Goal: Task Accomplishment & Management: Use online tool/utility

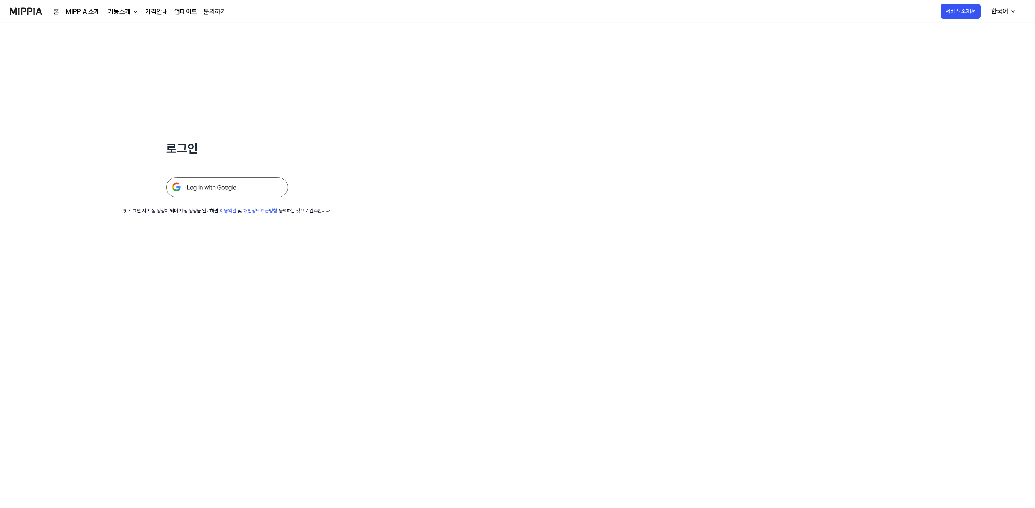
click at [257, 191] on img at bounding box center [227, 187] width 122 height 20
click at [258, 182] on img at bounding box center [227, 187] width 122 height 20
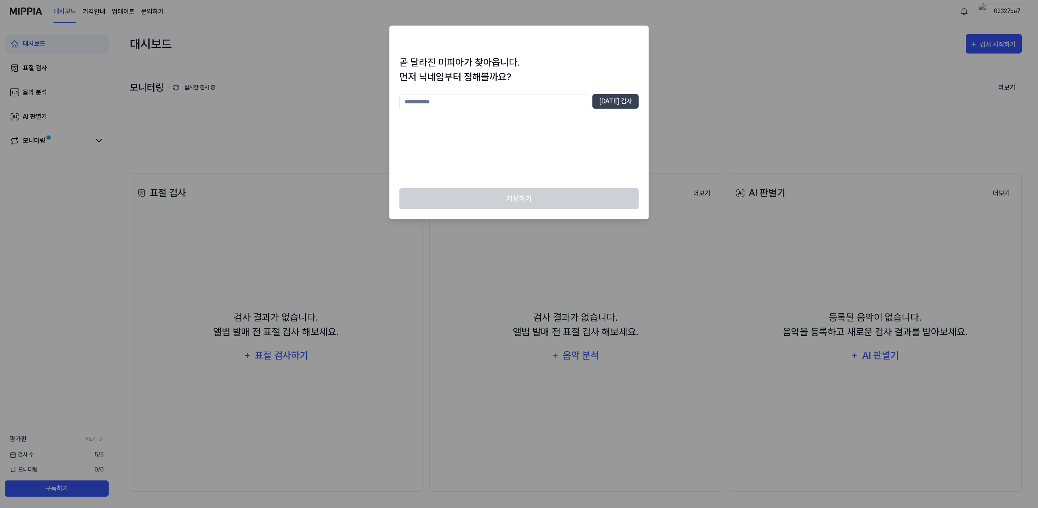
click at [571, 105] on input "text" at bounding box center [494, 102] width 190 height 16
type input "*"
drag, startPoint x: 769, startPoint y: 84, endPoint x: 821, endPoint y: 77, distance: 52.1
click at [769, 84] on div at bounding box center [519, 254] width 1038 height 508
drag, startPoint x: 989, startPoint y: 50, endPoint x: 684, endPoint y: 53, distance: 304.9
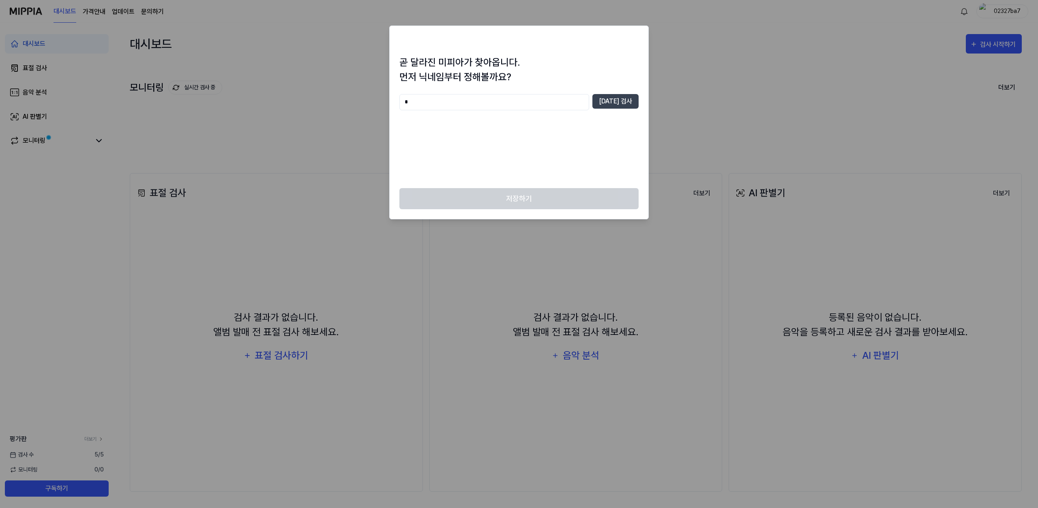
click at [989, 50] on div at bounding box center [519, 254] width 1038 height 508
click at [637, 53] on h2 at bounding box center [519, 40] width 259 height 29
click at [709, 34] on div at bounding box center [519, 254] width 1038 height 508
click at [707, 36] on div at bounding box center [519, 254] width 1038 height 508
click at [568, 98] on input "text" at bounding box center [494, 102] width 190 height 16
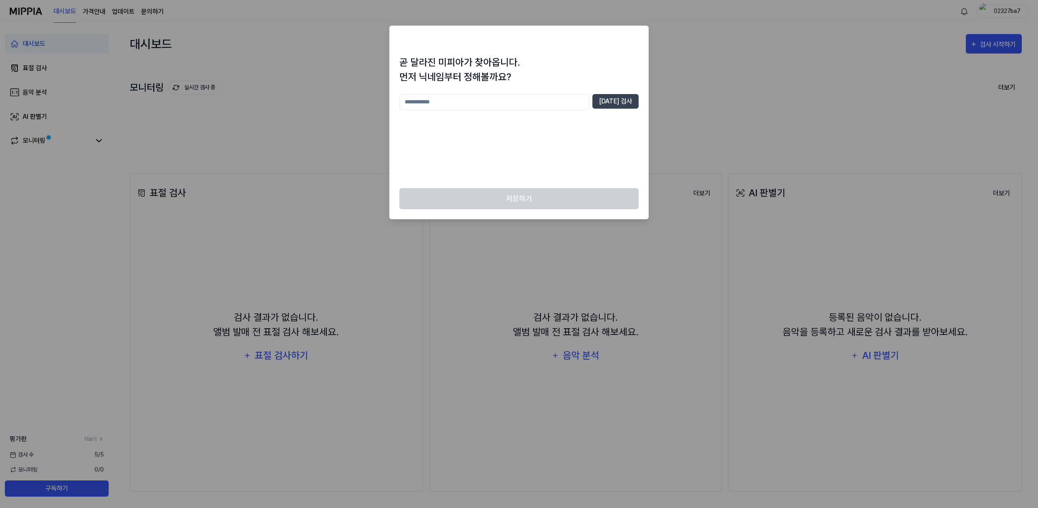
type input "*"
type input "******"
type input "*"
type input "***"
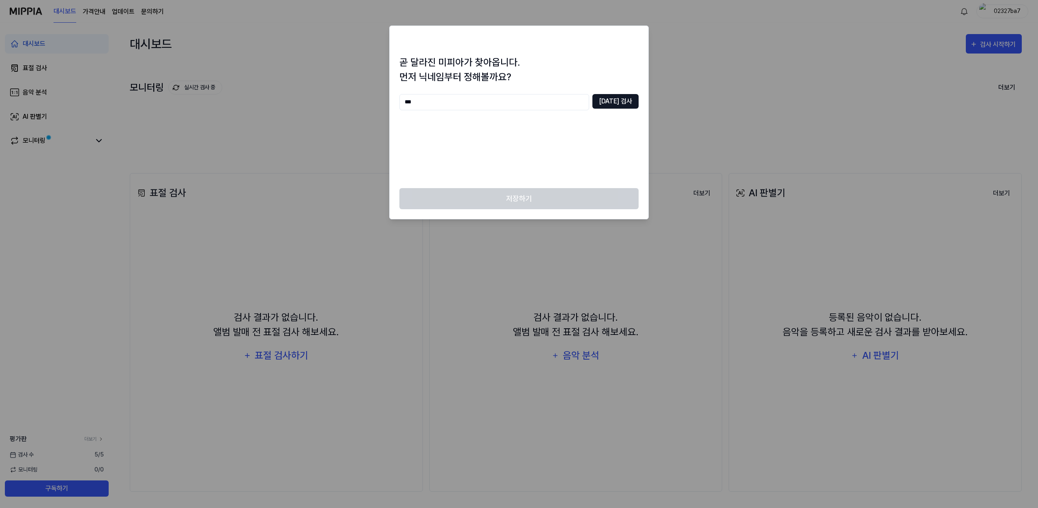
click at [620, 107] on button "[DATE] 검사" at bounding box center [615, 101] width 46 height 15
click at [553, 102] on input "***" at bounding box center [494, 102] width 190 height 16
type input "**"
click at [611, 99] on button "[DATE] 검사" at bounding box center [615, 101] width 46 height 15
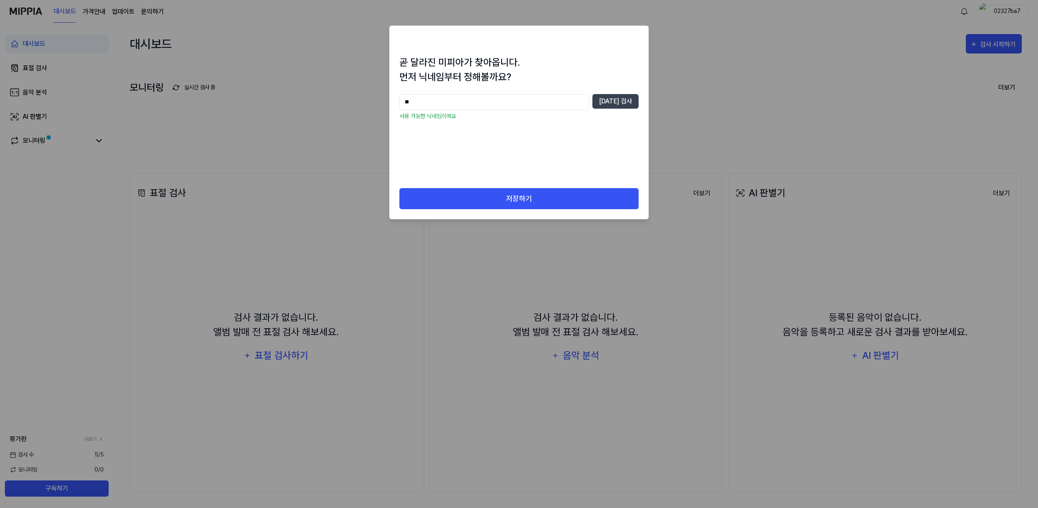
click at [531, 102] on input "**" at bounding box center [494, 102] width 190 height 16
drag, startPoint x: 527, startPoint y: 174, endPoint x: 528, endPoint y: 186, distance: 12.2
click at [527, 174] on div "** [DATE] 검사 사용 가능한 닉네임이에요" at bounding box center [518, 136] width 239 height 84
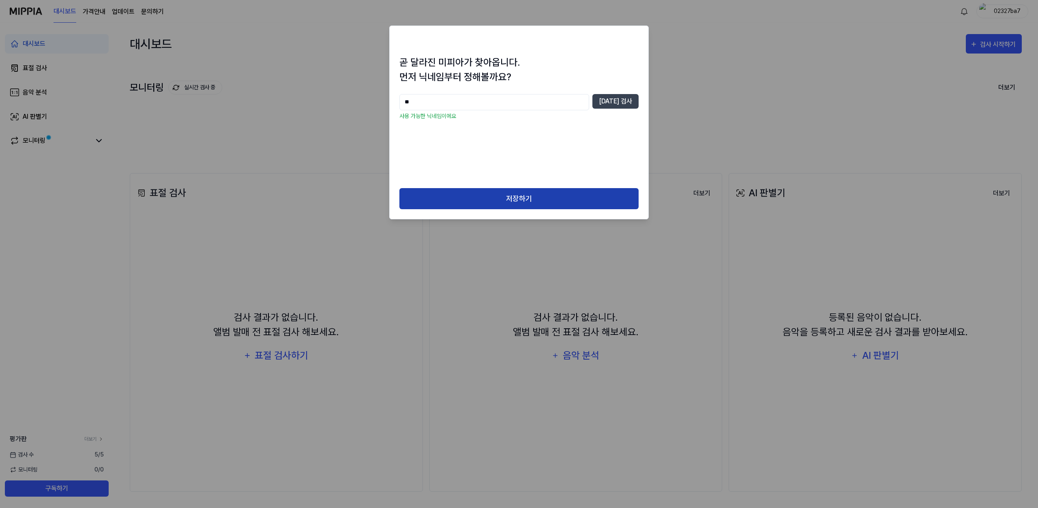
click at [531, 200] on button "저장하기" at bounding box center [518, 198] width 239 height 21
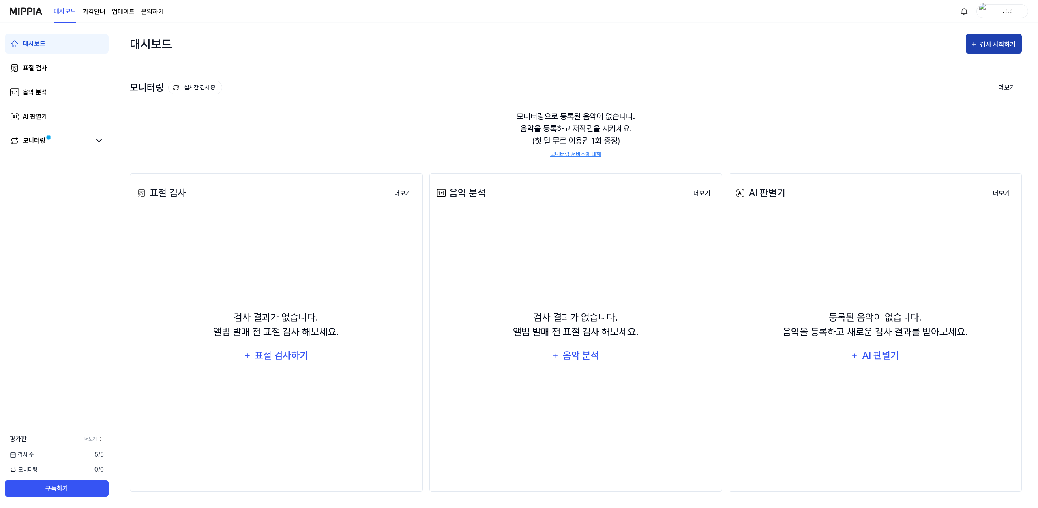
click at [983, 50] on button "검사 시작하기" at bounding box center [994, 43] width 56 height 19
click at [947, 69] on div "표절 검사" at bounding box center [979, 69] width 71 height 11
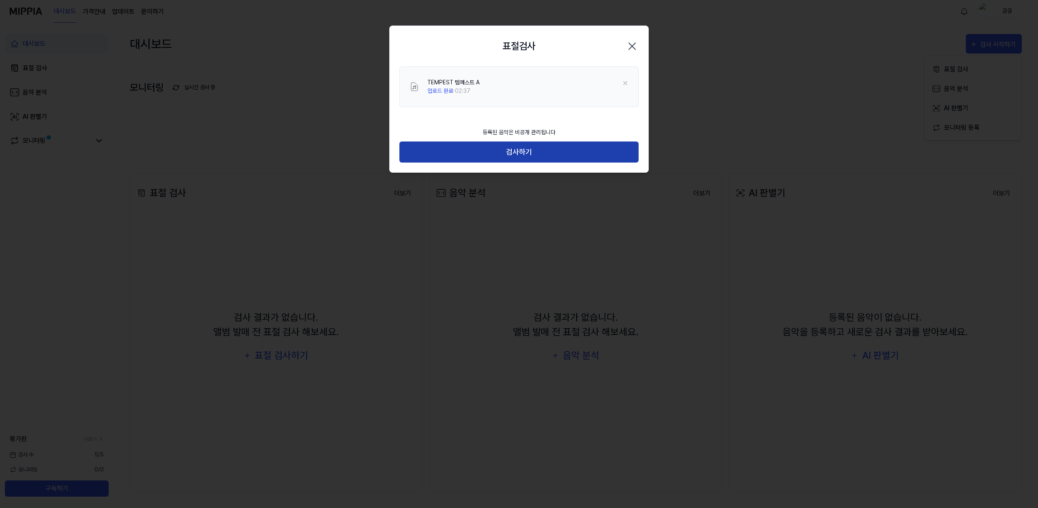
click at [526, 156] on button "검사하기" at bounding box center [518, 151] width 239 height 21
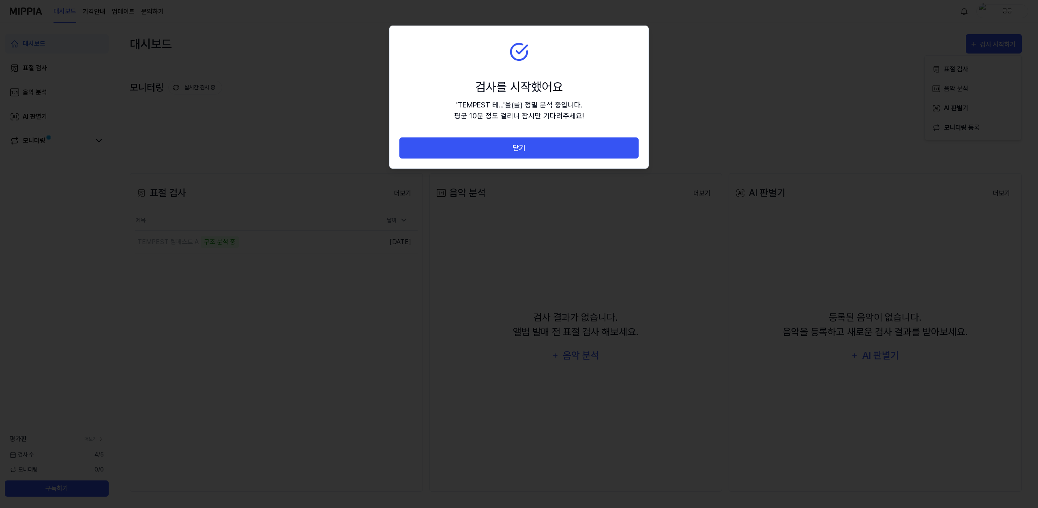
click at [530, 148] on button "닫기" at bounding box center [518, 147] width 239 height 21
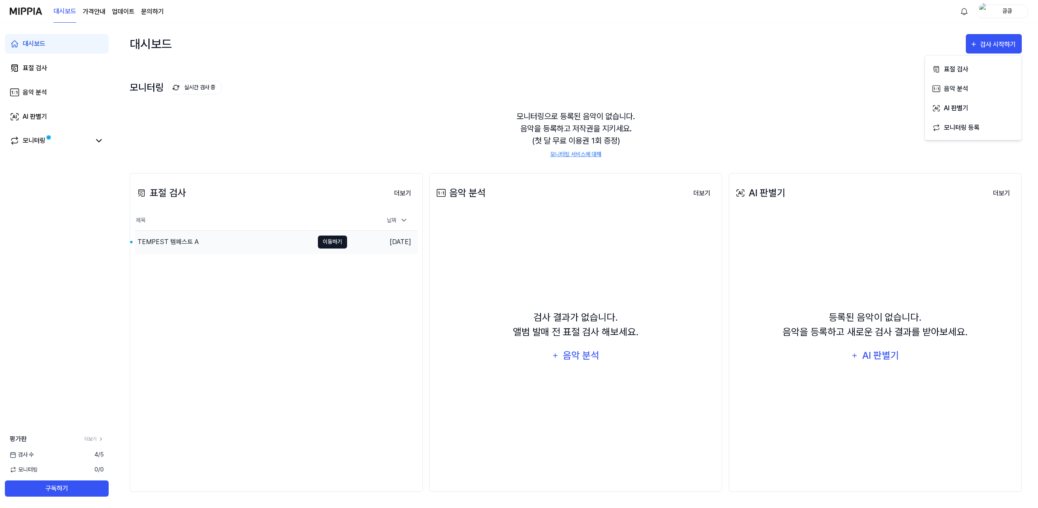
click at [324, 244] on button "이동하기" at bounding box center [332, 242] width 29 height 13
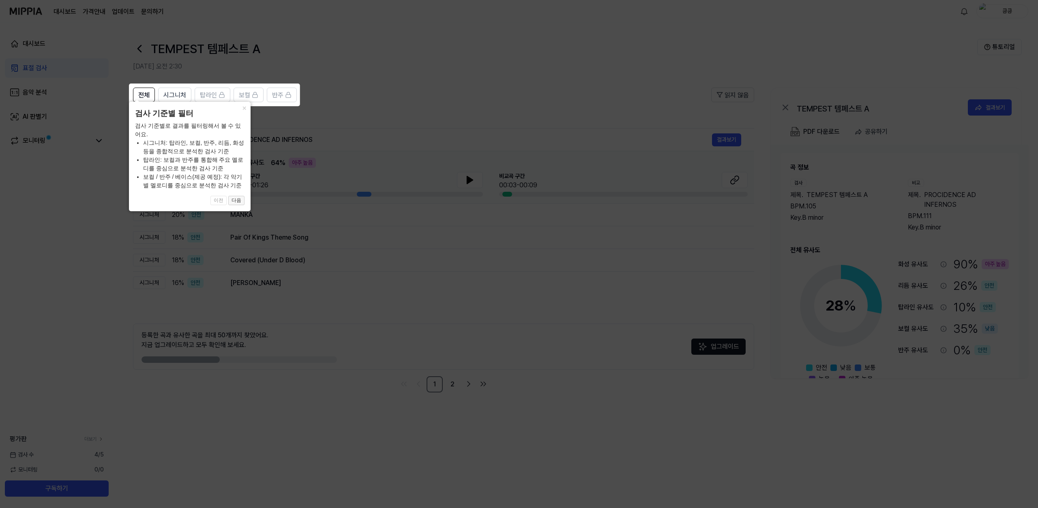
click at [239, 201] on button "다음" at bounding box center [236, 201] width 16 height 10
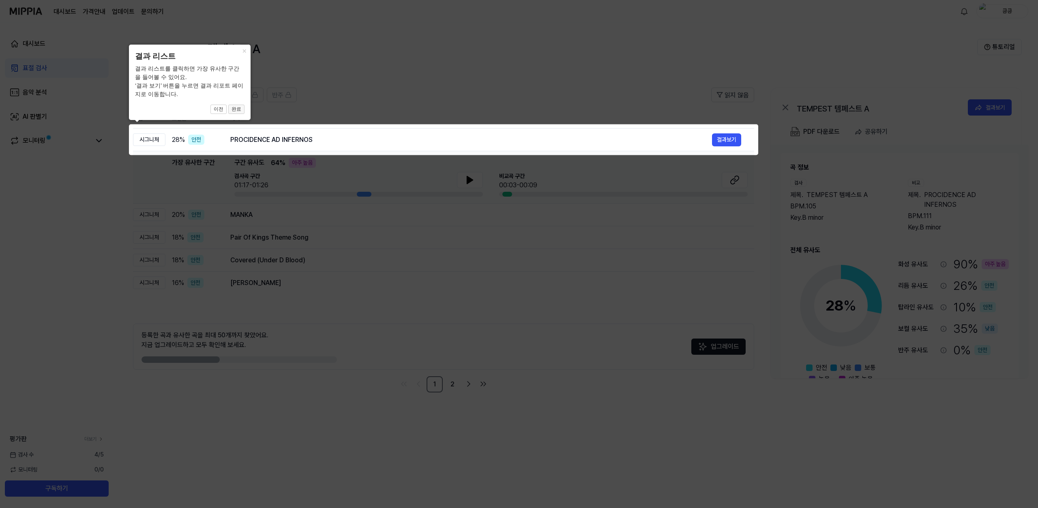
click at [243, 112] on button "완료" at bounding box center [236, 110] width 16 height 10
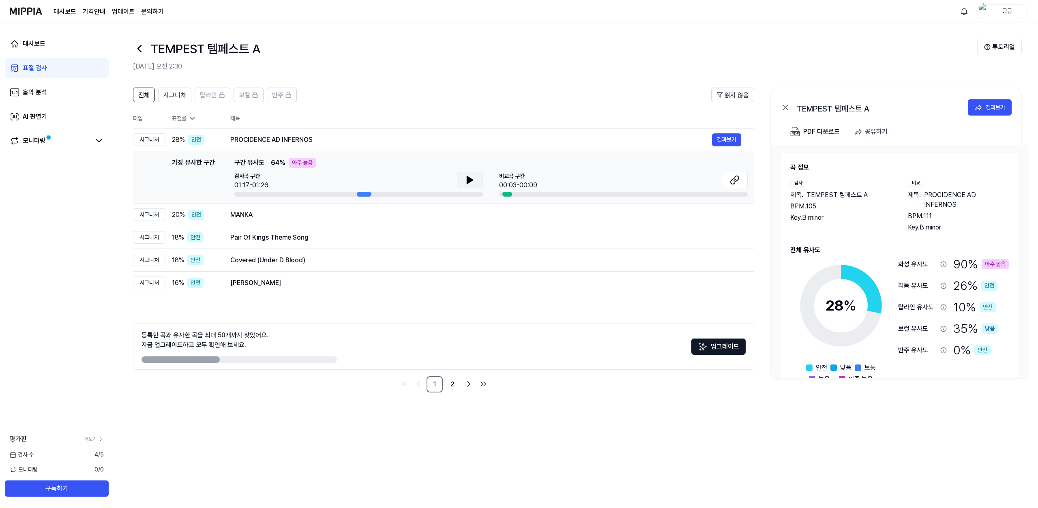
click at [470, 181] on icon at bounding box center [470, 179] width 6 height 7
click at [462, 181] on button at bounding box center [470, 180] width 26 height 16
click at [465, 180] on icon at bounding box center [470, 180] width 10 height 10
click at [512, 194] on div at bounding box center [623, 194] width 249 height 5
click at [514, 195] on div at bounding box center [623, 194] width 249 height 5
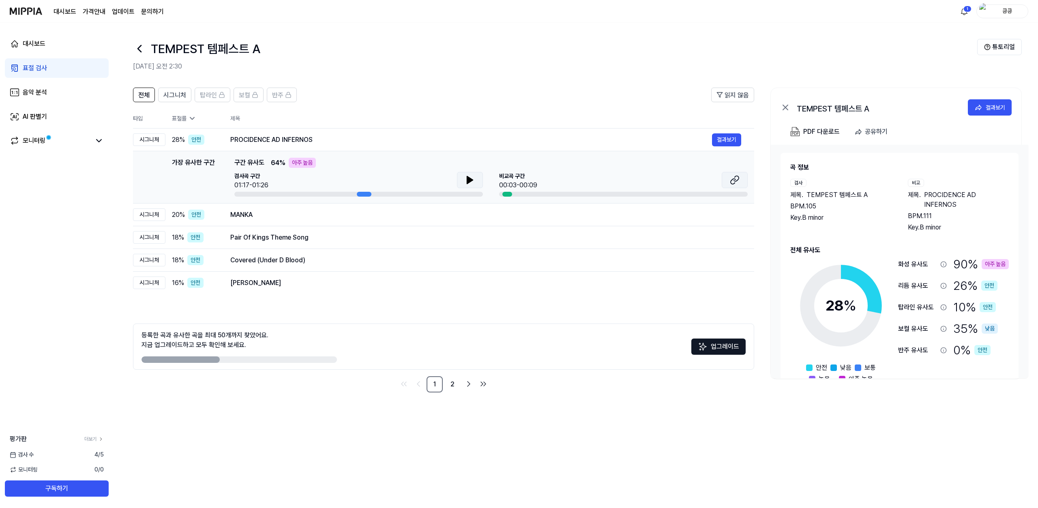
click at [732, 181] on icon at bounding box center [735, 180] width 10 height 10
drag, startPoint x: 323, startPoint y: 137, endPoint x: 245, endPoint y: 135, distance: 78.3
click at [246, 135] on div "PROCIDENCE AD INFERNOS" at bounding box center [471, 140] width 482 height 10
drag, startPoint x: 231, startPoint y: 138, endPoint x: 326, endPoint y: 141, distance: 94.9
click at [324, 142] on div "PROCIDENCE AD INFERNOS" at bounding box center [471, 140] width 482 height 10
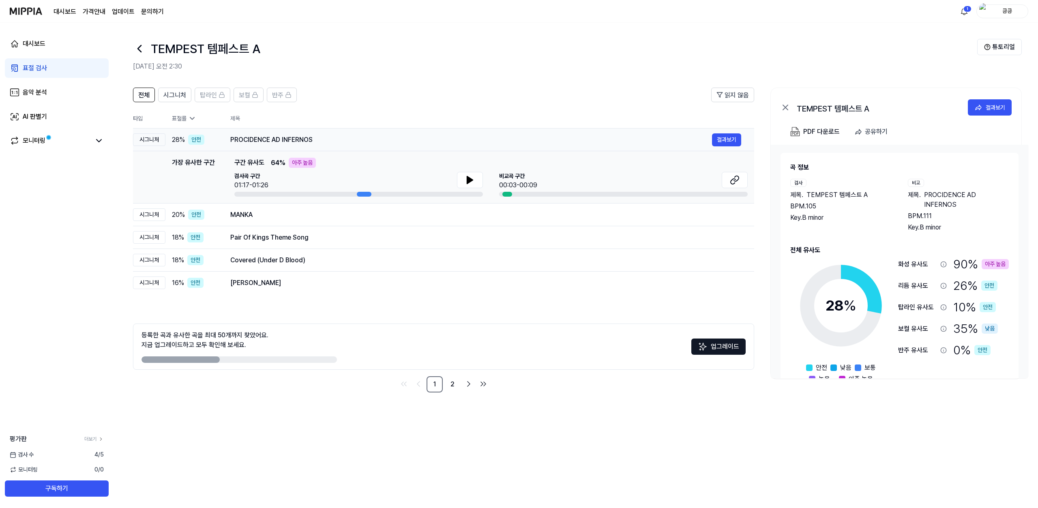
drag, startPoint x: 311, startPoint y: 138, endPoint x: 254, endPoint y: 139, distance: 56.8
click at [253, 139] on div "PROCIDENCE AD INFERNOS" at bounding box center [471, 140] width 482 height 10
click at [723, 214] on button "결과보기" at bounding box center [726, 214] width 29 height 13
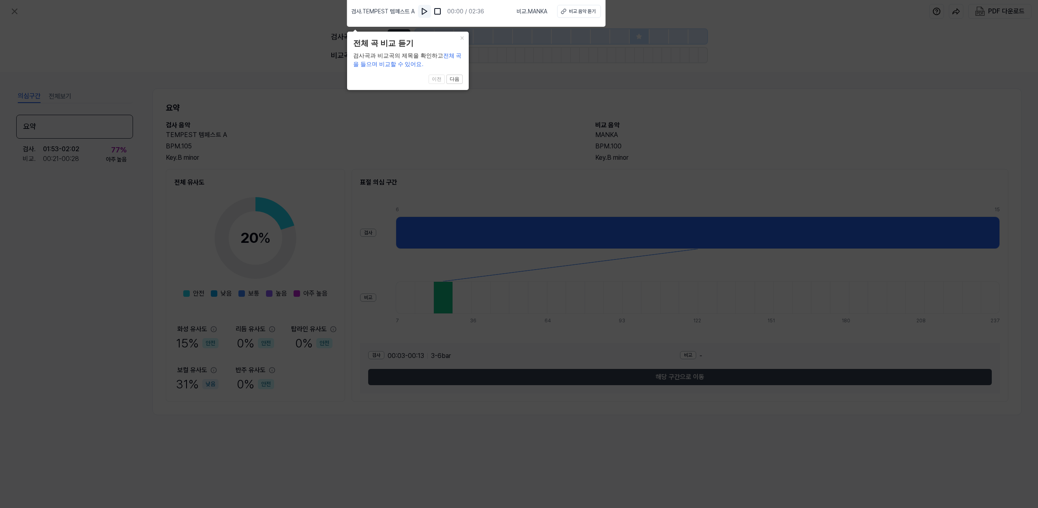
click at [424, 12] on img at bounding box center [424, 11] width 8 height 8
click at [453, 78] on button "다음" at bounding box center [454, 80] width 16 height 10
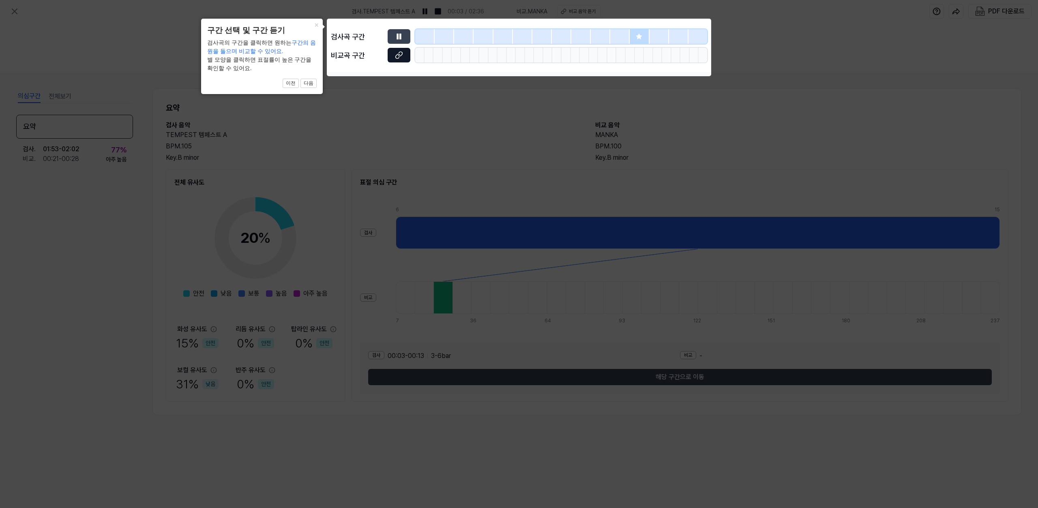
click at [395, 52] on icon at bounding box center [399, 55] width 8 height 8
click at [396, 39] on icon at bounding box center [399, 36] width 8 height 8
click at [400, 169] on icon at bounding box center [519, 254] width 1038 height 508
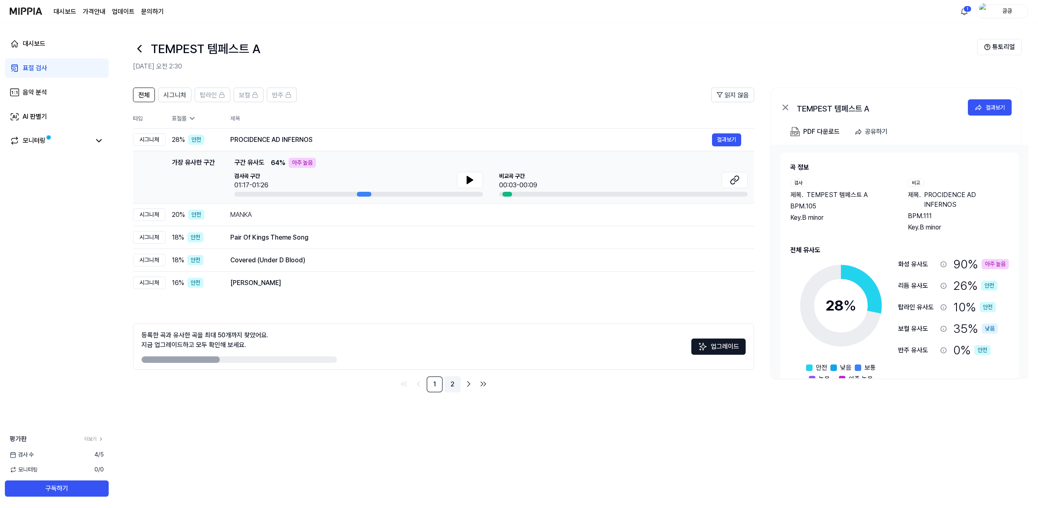
click at [459, 388] on link "2" at bounding box center [452, 384] width 16 height 16
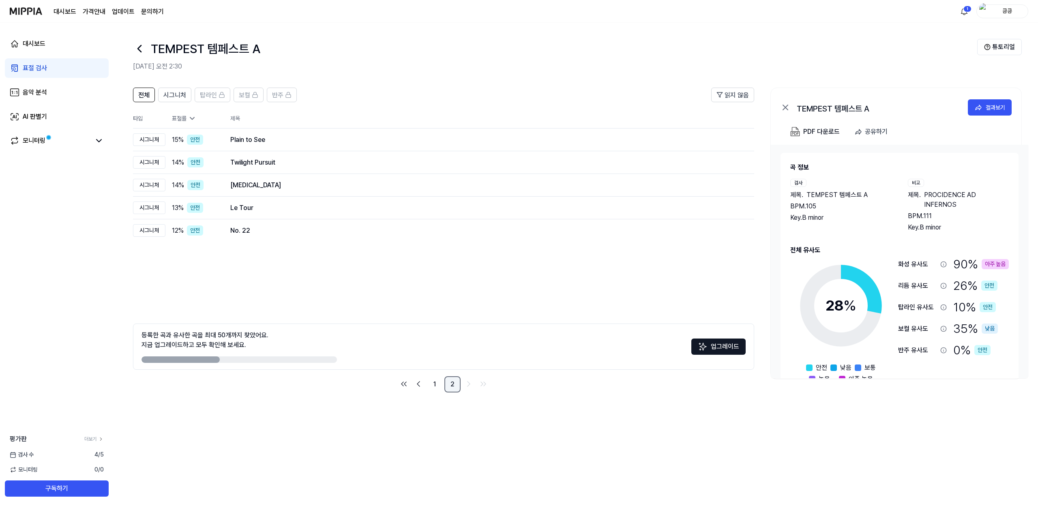
click at [454, 386] on link "2" at bounding box center [452, 384] width 16 height 16
drag, startPoint x: 169, startPoint y: 361, endPoint x: 221, endPoint y: 362, distance: 52.7
click at [221, 362] on div at bounding box center [238, 359] width 195 height 6
drag, startPoint x: 215, startPoint y: 360, endPoint x: 286, endPoint y: 365, distance: 70.7
click at [285, 364] on div "등록한 곡과 유사한 곡을 최대 50개까지 찾았어요. 지금 업그레이드하고 모두 확인해 보세요. 업그레이드" at bounding box center [443, 347] width 621 height 46
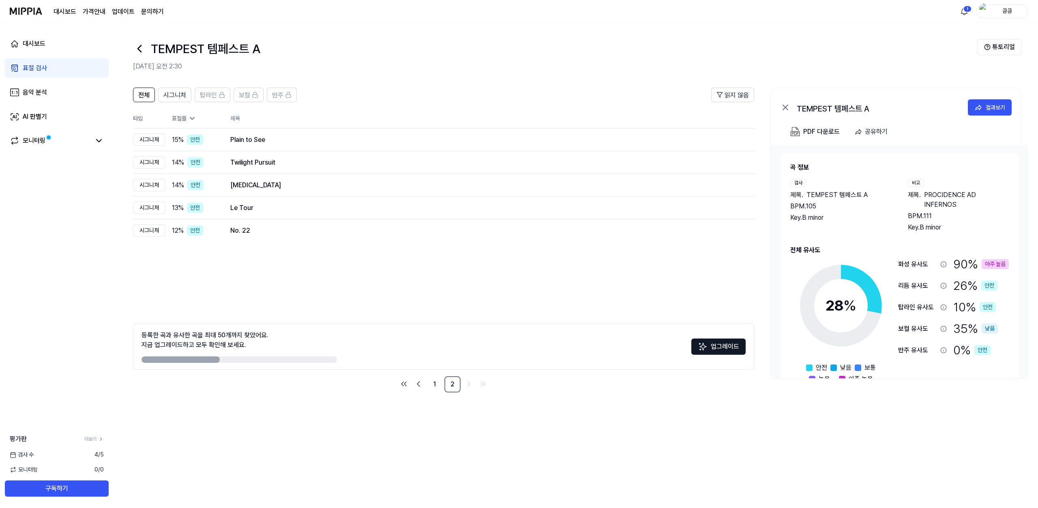
click at [291, 377] on nav "1 2" at bounding box center [443, 384] width 621 height 16
click at [429, 384] on link "1" at bounding box center [434, 384] width 16 height 16
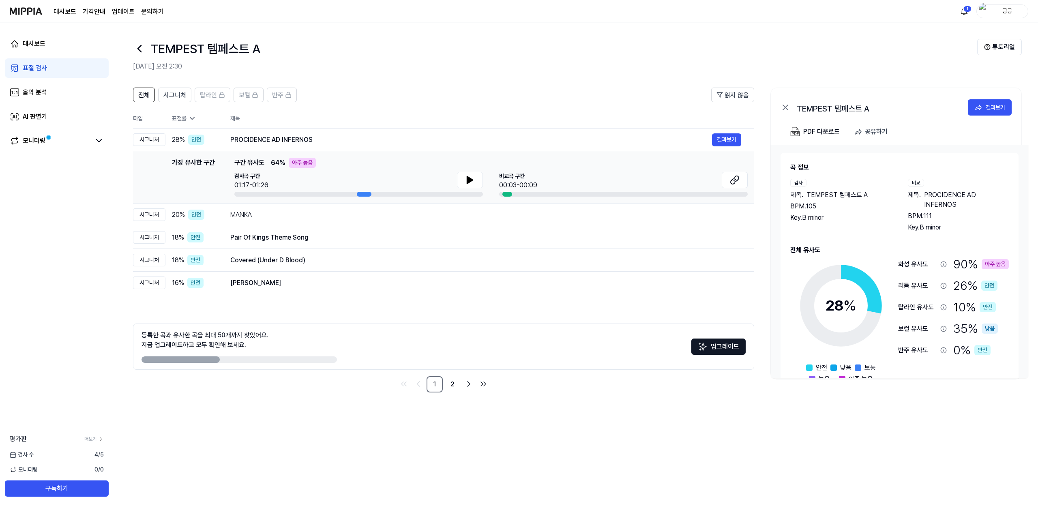
drag, startPoint x: 1010, startPoint y: 194, endPoint x: 930, endPoint y: 192, distance: 79.9
click at [931, 193] on div "곡 정보 검사 제목 . TEMPEST 템페스트 A BPM. 105 Key. B minor 비교 제목 . PROCIDENCE AD INFERNO…" at bounding box center [899, 273] width 238 height 241
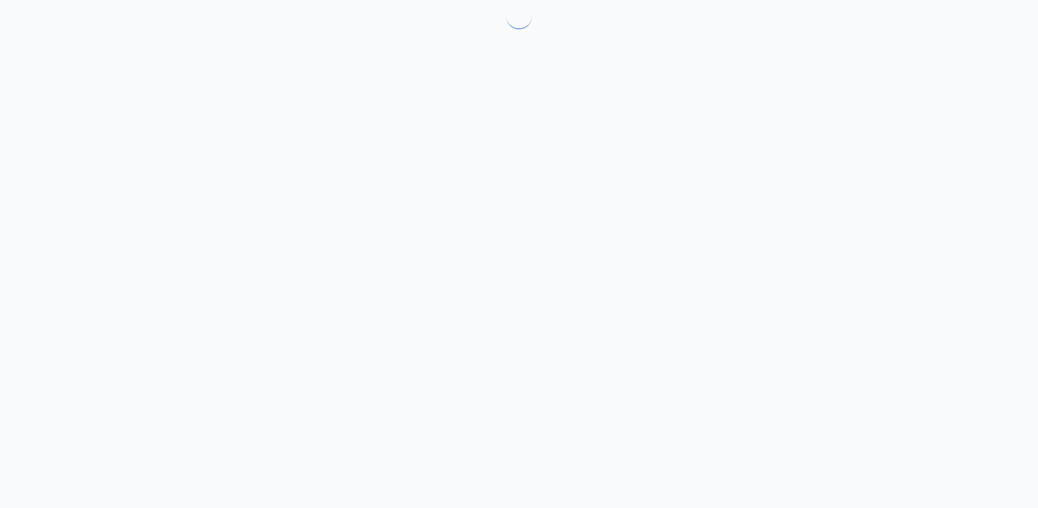
click at [926, 192] on div at bounding box center [519, 254] width 1038 height 508
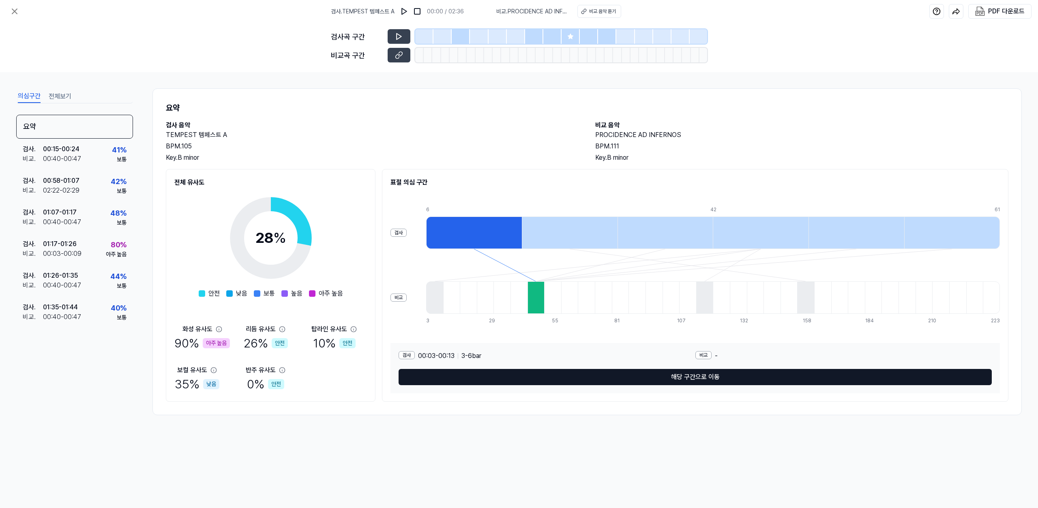
click at [555, 381] on button "해당 구간으로 이동" at bounding box center [695, 377] width 593 height 16
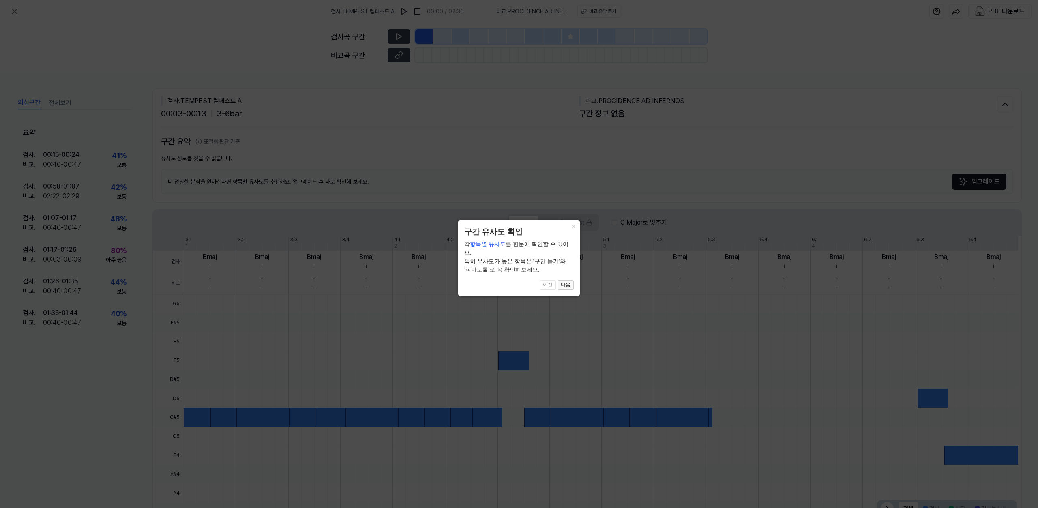
click at [564, 280] on button "다음" at bounding box center [565, 285] width 16 height 10
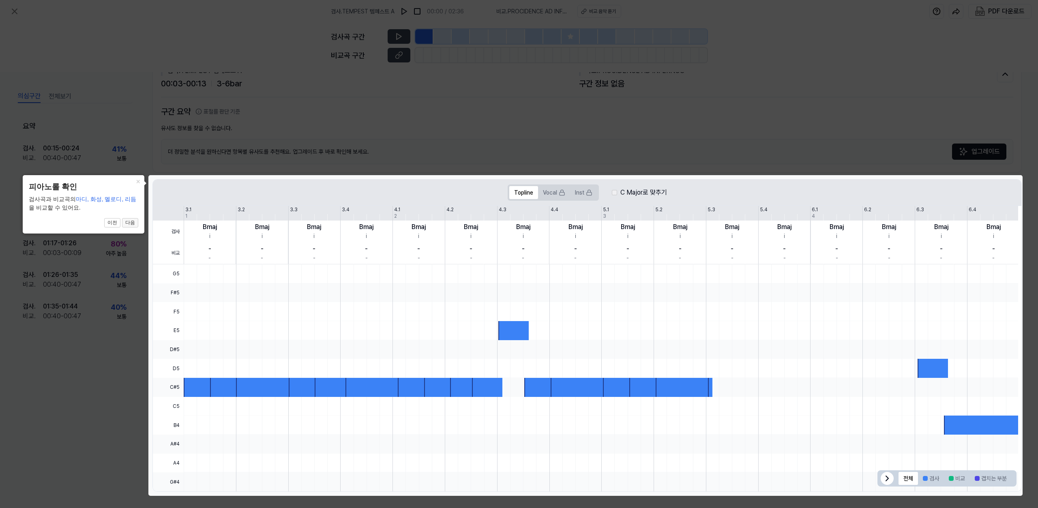
click at [129, 221] on button "다음" at bounding box center [130, 223] width 16 height 10
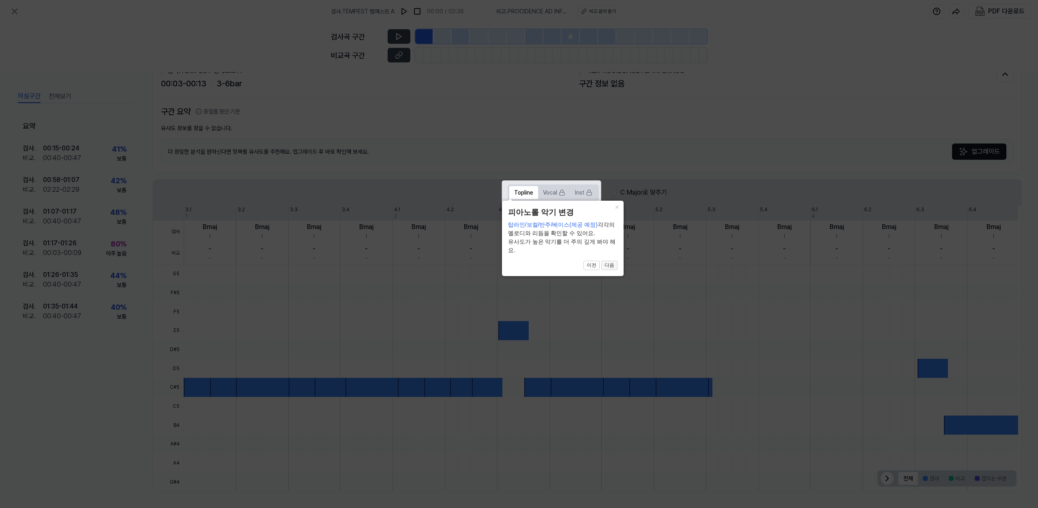
click at [614, 268] on button "다음" at bounding box center [609, 266] width 16 height 10
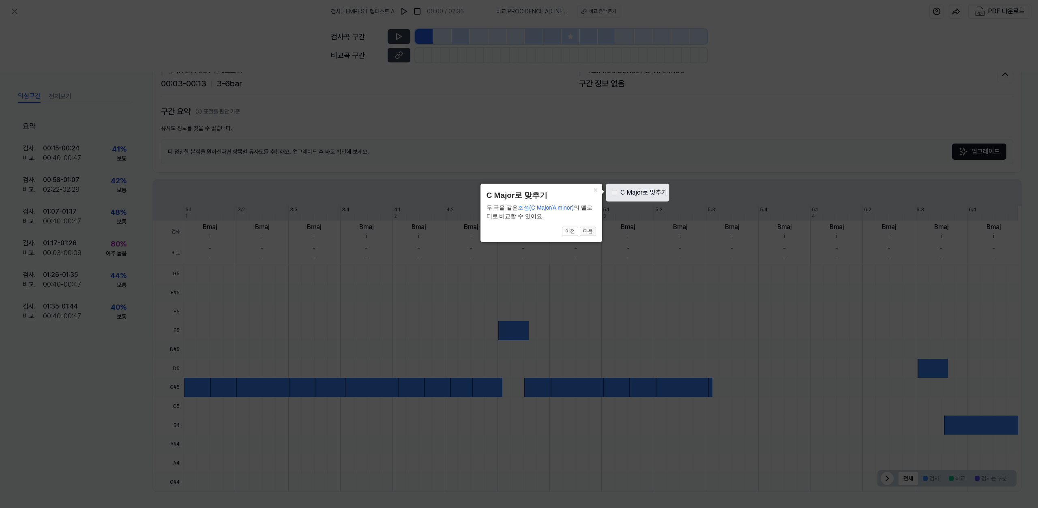
click at [592, 232] on button "다음" at bounding box center [588, 232] width 16 height 10
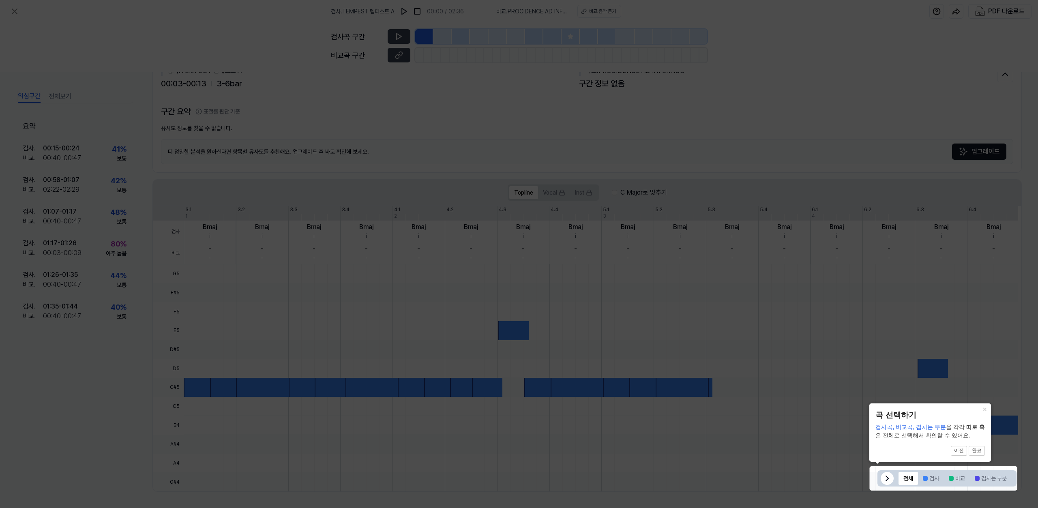
click at [554, 156] on icon at bounding box center [519, 254] width 1038 height 508
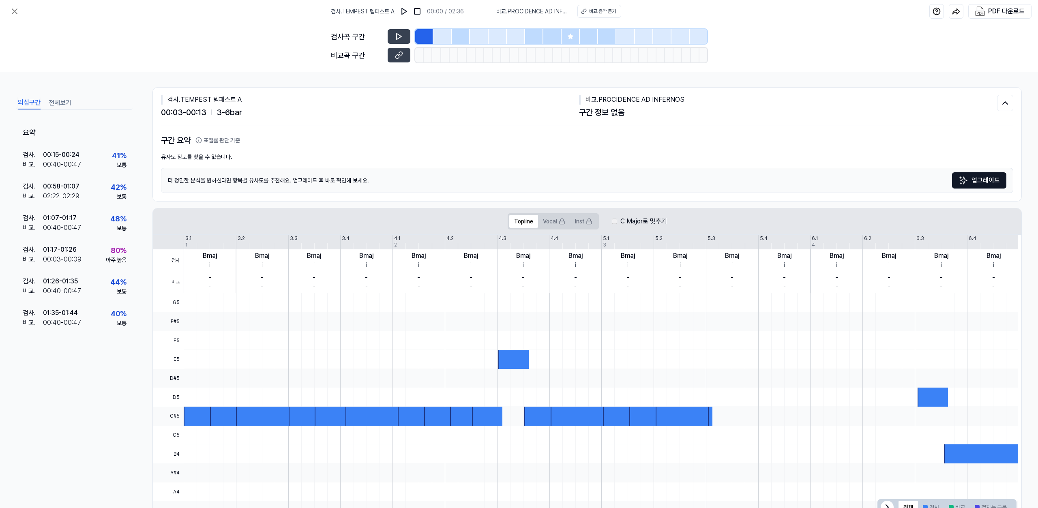
scroll to position [0, 0]
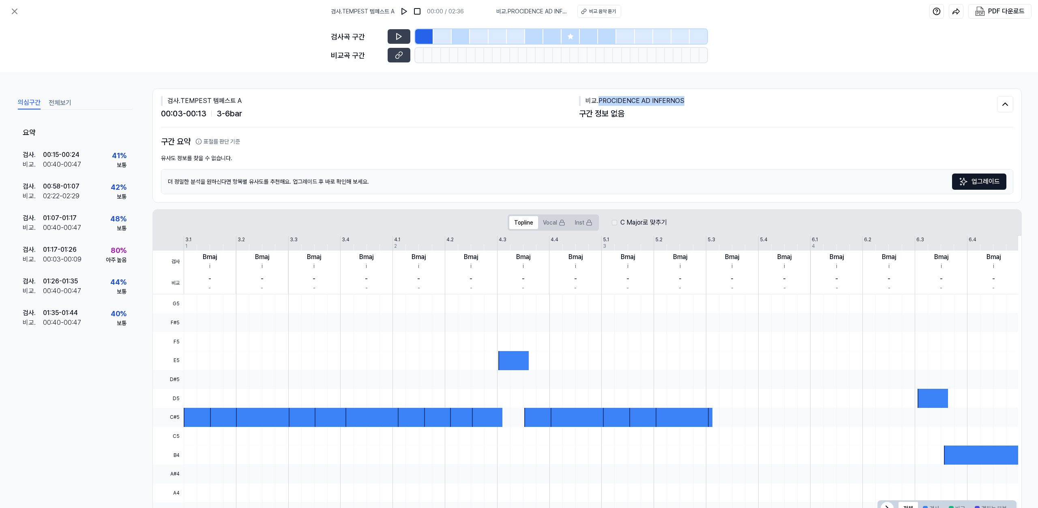
drag, startPoint x: 694, startPoint y: 101, endPoint x: 611, endPoint y: 121, distance: 85.5
click at [599, 101] on div "[DEMOGRAPHIC_DATA] . PROCIDENCE AD INFERNOS" at bounding box center [788, 101] width 418 height 10
copy div "PROCIDENCE AD INFERNOS"
click at [13, 11] on icon at bounding box center [14, 11] width 5 height 5
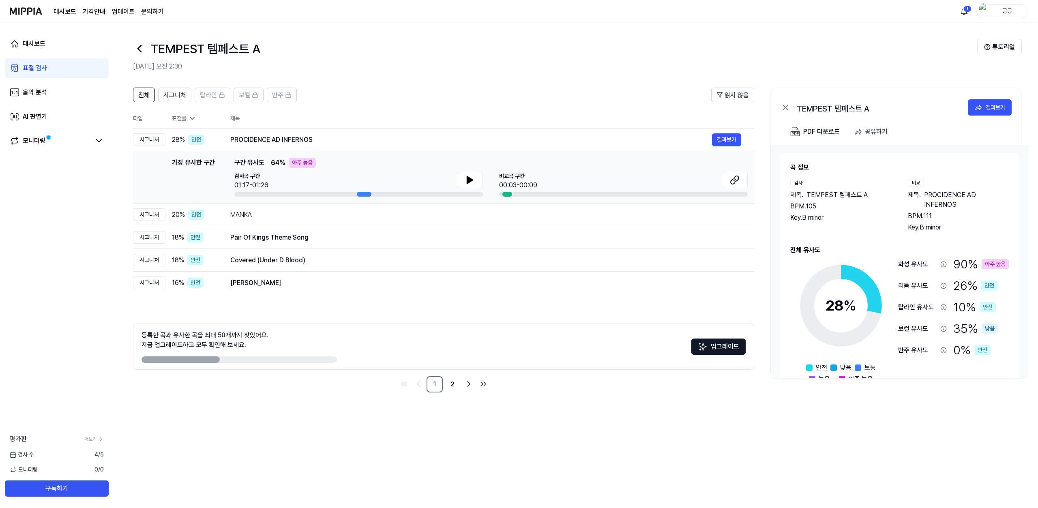
click at [425, 80] on div "전체 시그니처 탑라인 보컬 반주 읽지 않음 전체 시그니처 탑라인 보컬 반주 타입 표절률 제목 표절률 읽지 않음 시그니처 28 % 안전 PROC…" at bounding box center [576, 243] width 924 height 329
drag, startPoint x: 193, startPoint y: 360, endPoint x: 213, endPoint y: 361, distance: 20.3
click at [213, 361] on div at bounding box center [180, 359] width 78 height 6
drag, startPoint x: 209, startPoint y: 357, endPoint x: 200, endPoint y: 357, distance: 8.5
click at [218, 357] on div at bounding box center [180, 359] width 78 height 6
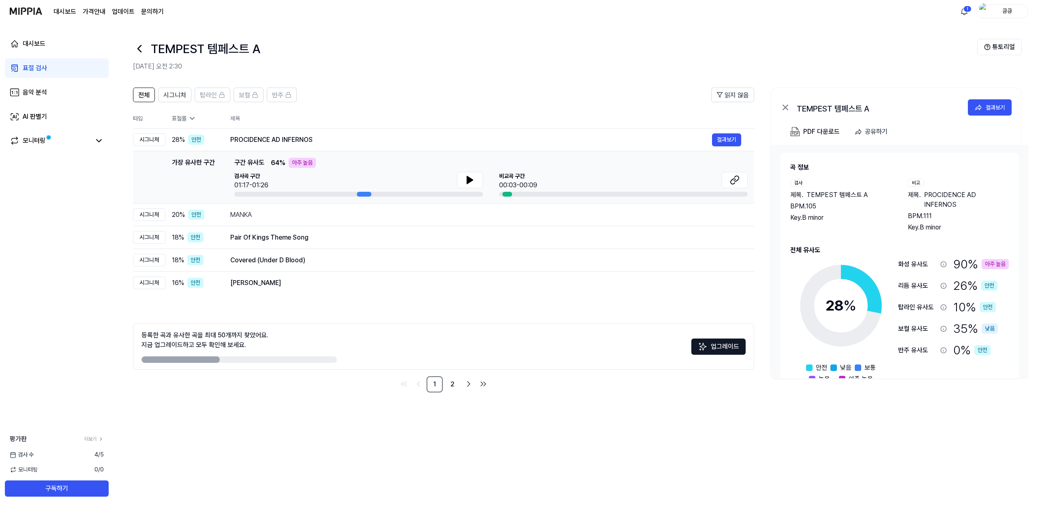
drag, startPoint x: 200, startPoint y: 357, endPoint x: 219, endPoint y: 359, distance: 18.4
click at [219, 359] on div at bounding box center [180, 359] width 78 height 6
drag, startPoint x: 206, startPoint y: 359, endPoint x: 244, endPoint y: 359, distance: 38.5
click at [244, 359] on div at bounding box center [238, 359] width 195 height 6
drag, startPoint x: 254, startPoint y: 363, endPoint x: 263, endPoint y: 364, distance: 9.0
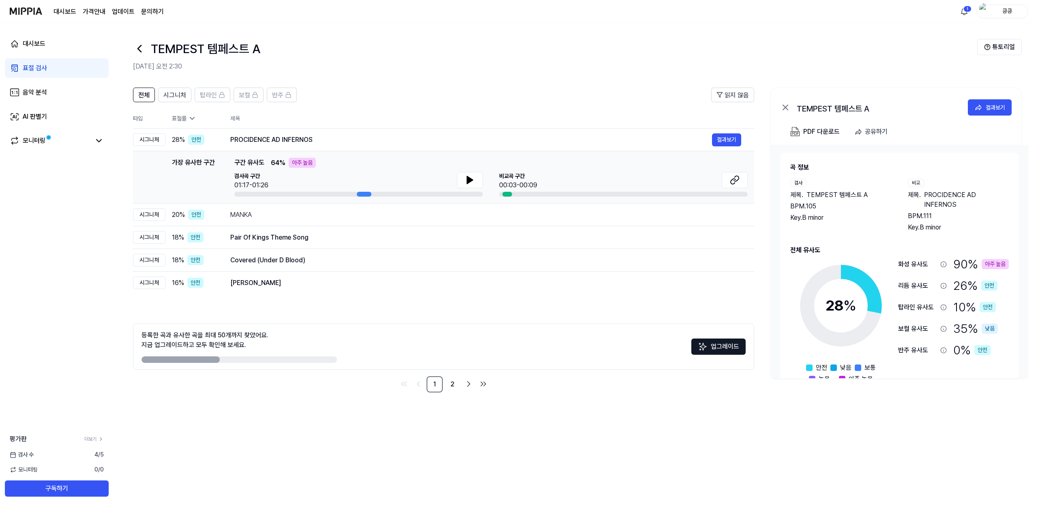
click at [259, 363] on div "등록한 곡과 유사한 곡을 최대 50개까지 찾았어요. 지금 업그레이드하고 모두 확인해 보세요. 업그레이드" at bounding box center [443, 347] width 621 height 46
click at [186, 97] on button "시그니처" at bounding box center [174, 95] width 33 height 15
click at [451, 384] on link "2" at bounding box center [452, 384] width 16 height 16
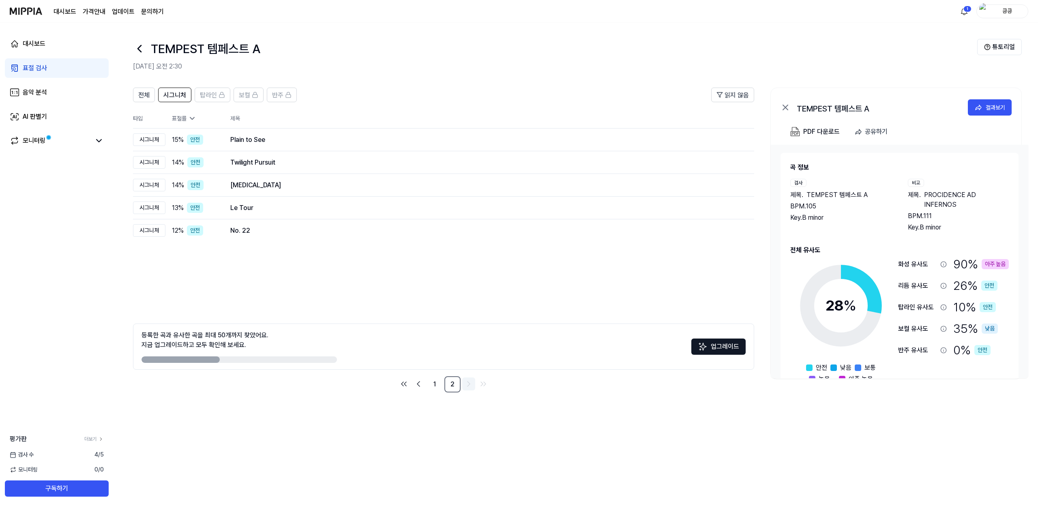
click at [472, 384] on icon "Go to next page" at bounding box center [469, 384] width 10 height 10
click at [433, 384] on link "1" at bounding box center [434, 384] width 16 height 16
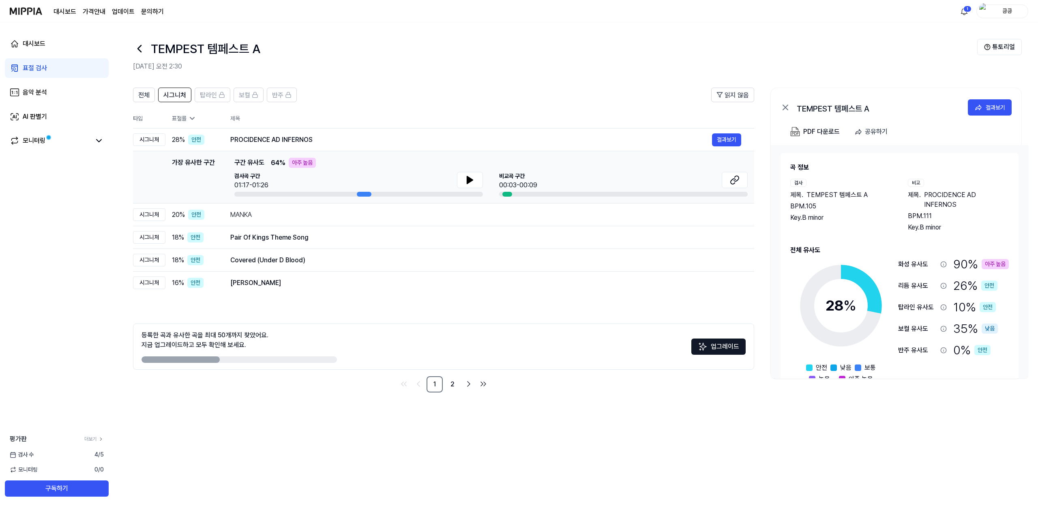
click at [291, 383] on nav "1 2" at bounding box center [443, 384] width 621 height 16
click at [92, 139] on div "모니터링" at bounding box center [57, 141] width 94 height 10
click at [99, 141] on icon at bounding box center [99, 141] width 10 height 10
click at [52, 143] on link "모니터링" at bounding box center [50, 141] width 81 height 10
click at [186, 123] on th "표절률" at bounding box center [191, 119] width 52 height 20
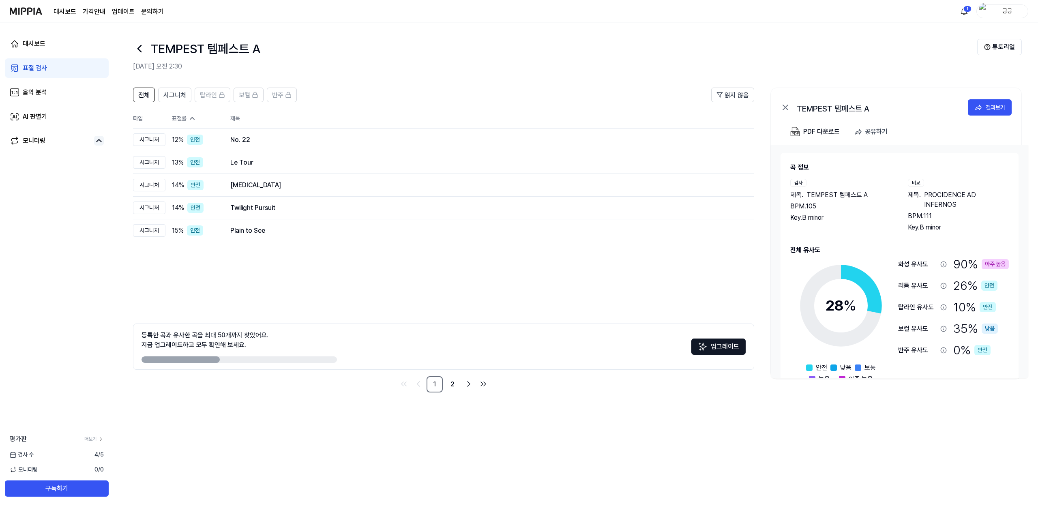
click at [188, 122] on icon at bounding box center [192, 118] width 8 height 8
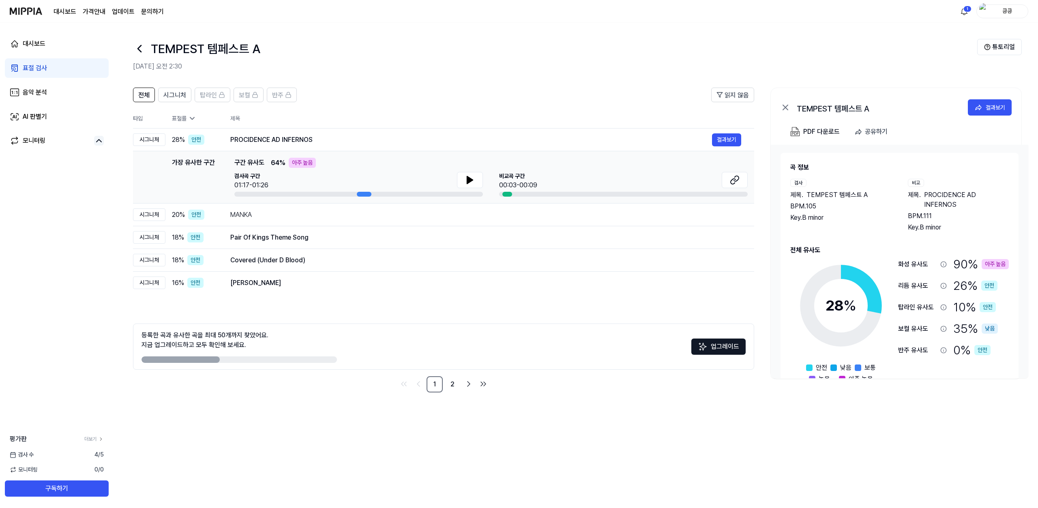
click at [706, 349] on img at bounding box center [703, 347] width 10 height 10
click at [173, 92] on span "시그니처" at bounding box center [174, 95] width 23 height 10
click at [154, 94] on button "전체" at bounding box center [144, 95] width 22 height 15
click at [179, 112] on th "표절률" at bounding box center [191, 119] width 52 height 20
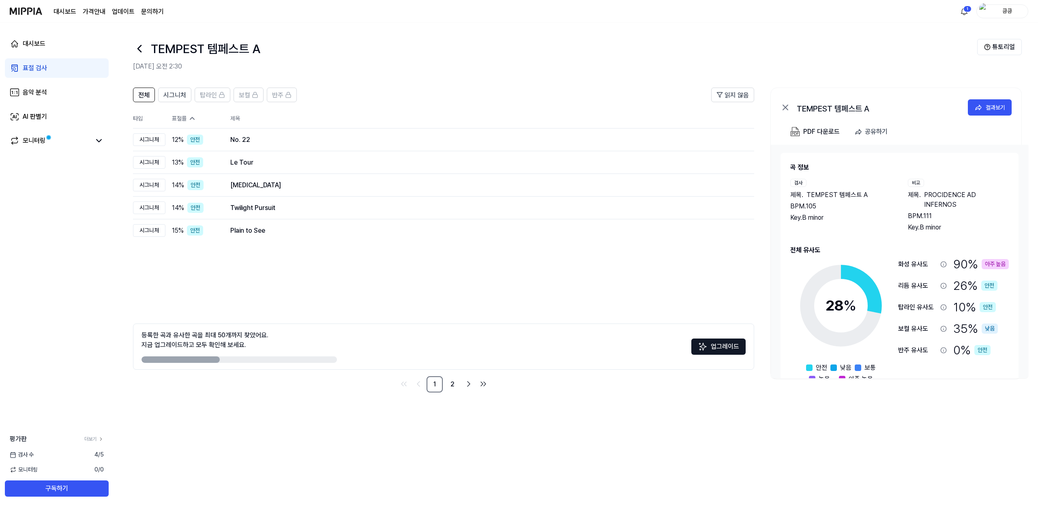
click at [180, 115] on div "표절률" at bounding box center [194, 118] width 45 height 9
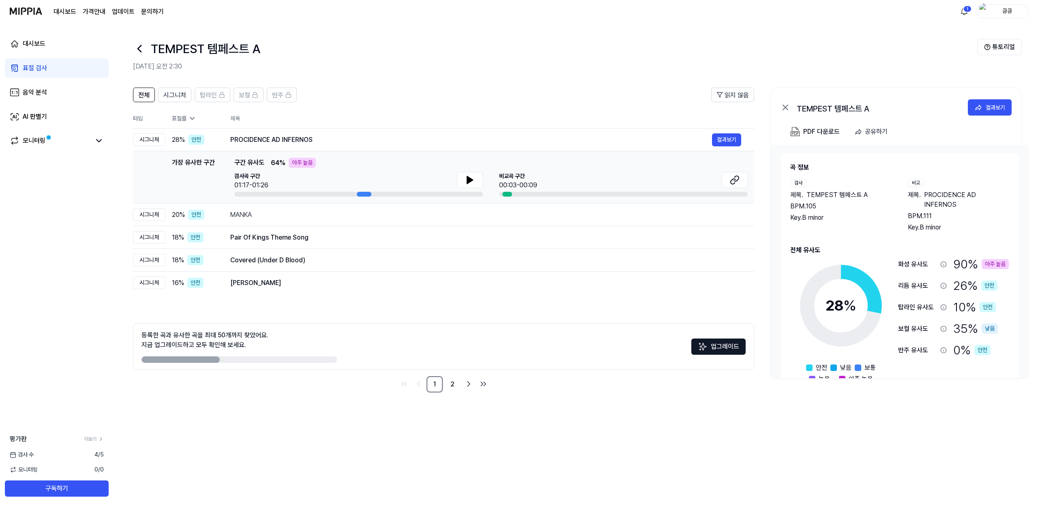
click at [180, 115] on div "표절률" at bounding box center [194, 118] width 45 height 9
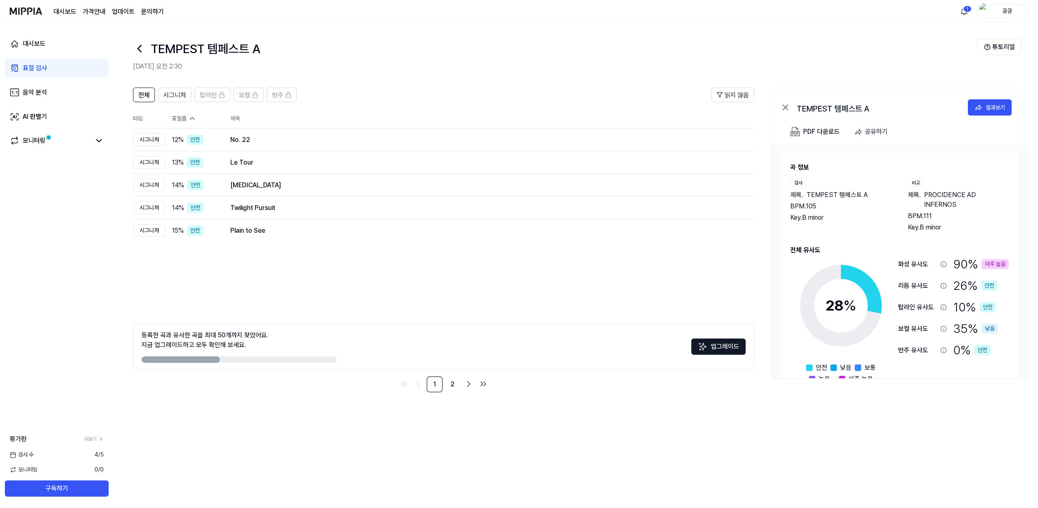
click at [180, 115] on div "표절률" at bounding box center [194, 118] width 45 height 9
